Goal: Task Accomplishment & Management: Manage account settings

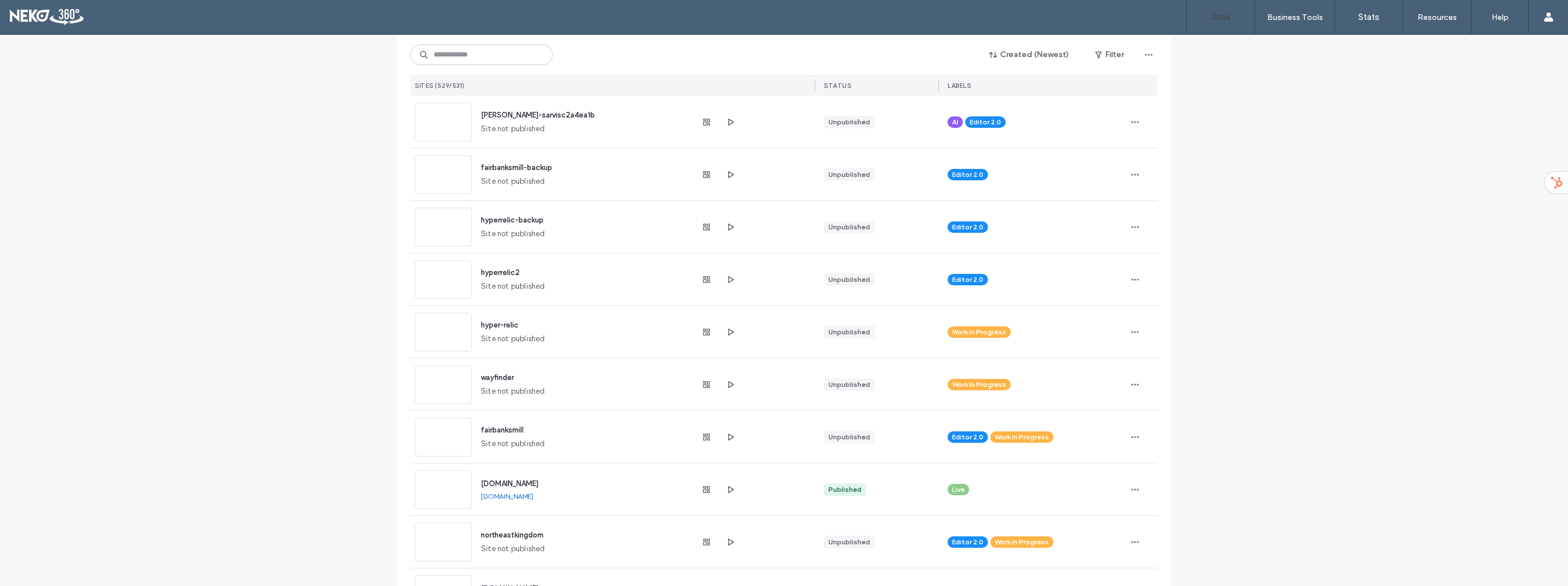
scroll to position [228, 0]
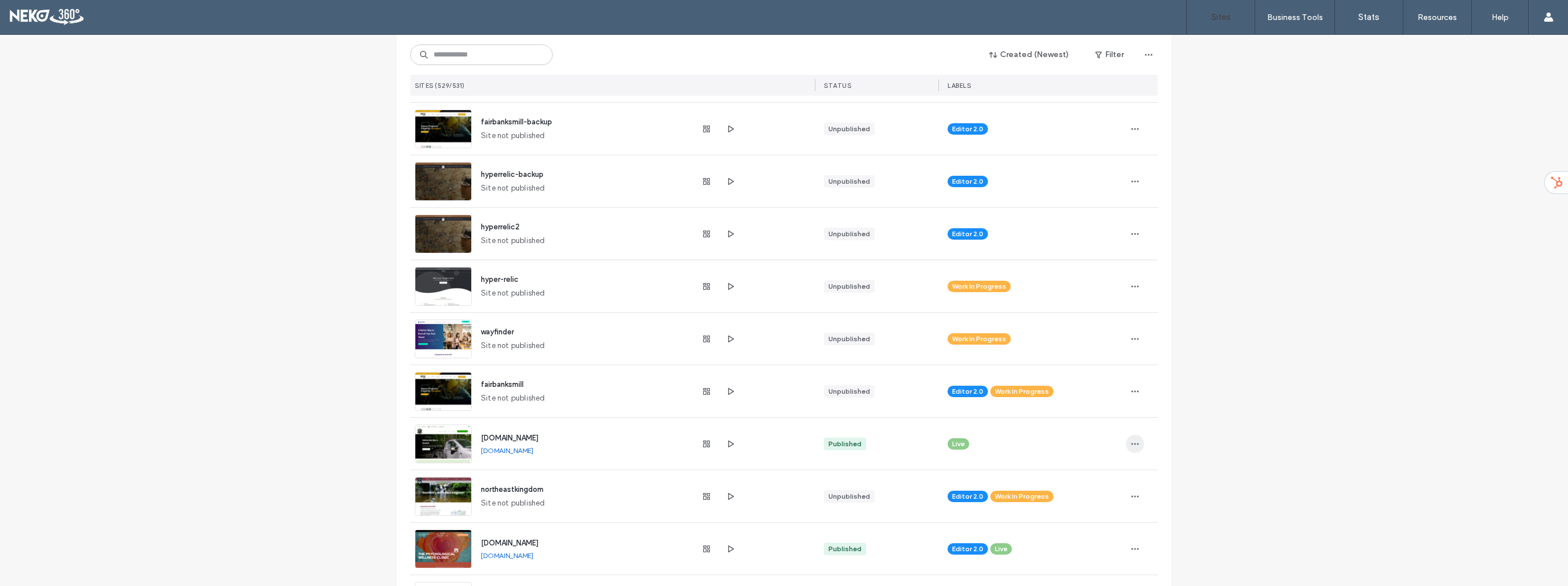
click at [1134, 444] on icon "button" at bounding box center [1135, 443] width 9 height 9
click at [1085, 475] on span "Site Dashboard" at bounding box center [1086, 473] width 53 height 11
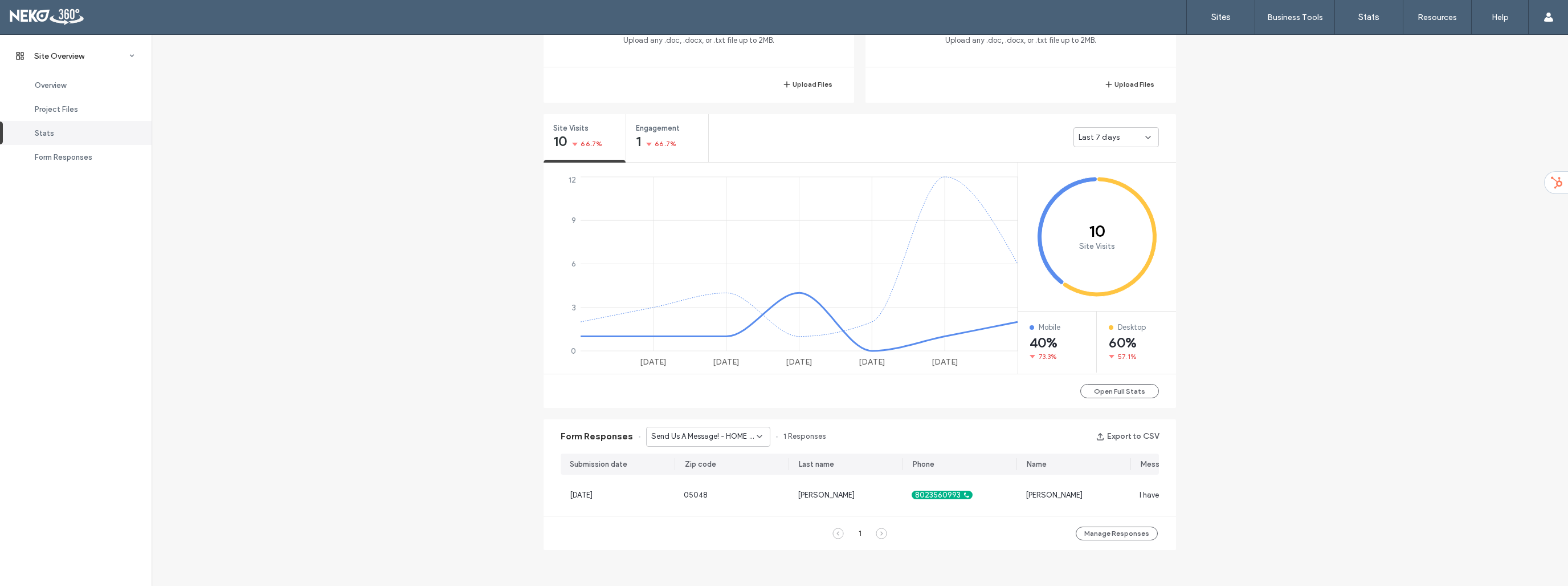
scroll to position [191, 0]
